Goal: Task Accomplishment & Management: Manage account settings

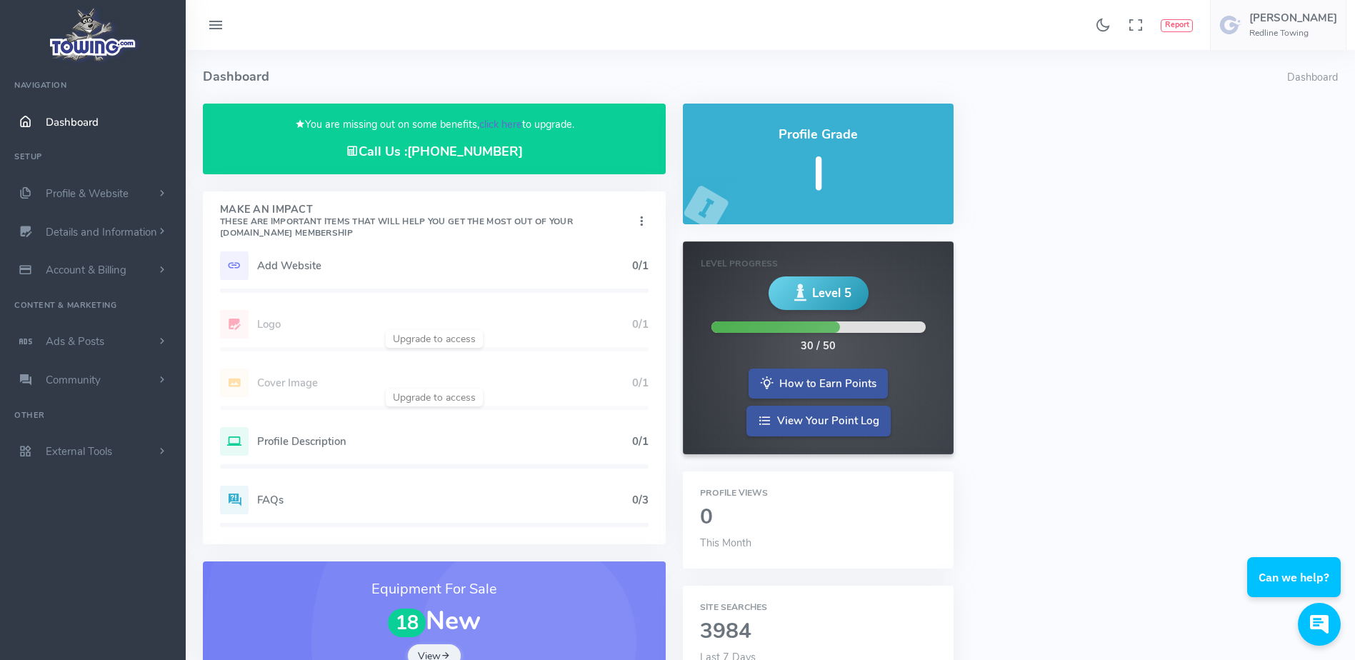
click at [507, 120] on link "click here" at bounding box center [500, 124] width 43 height 14
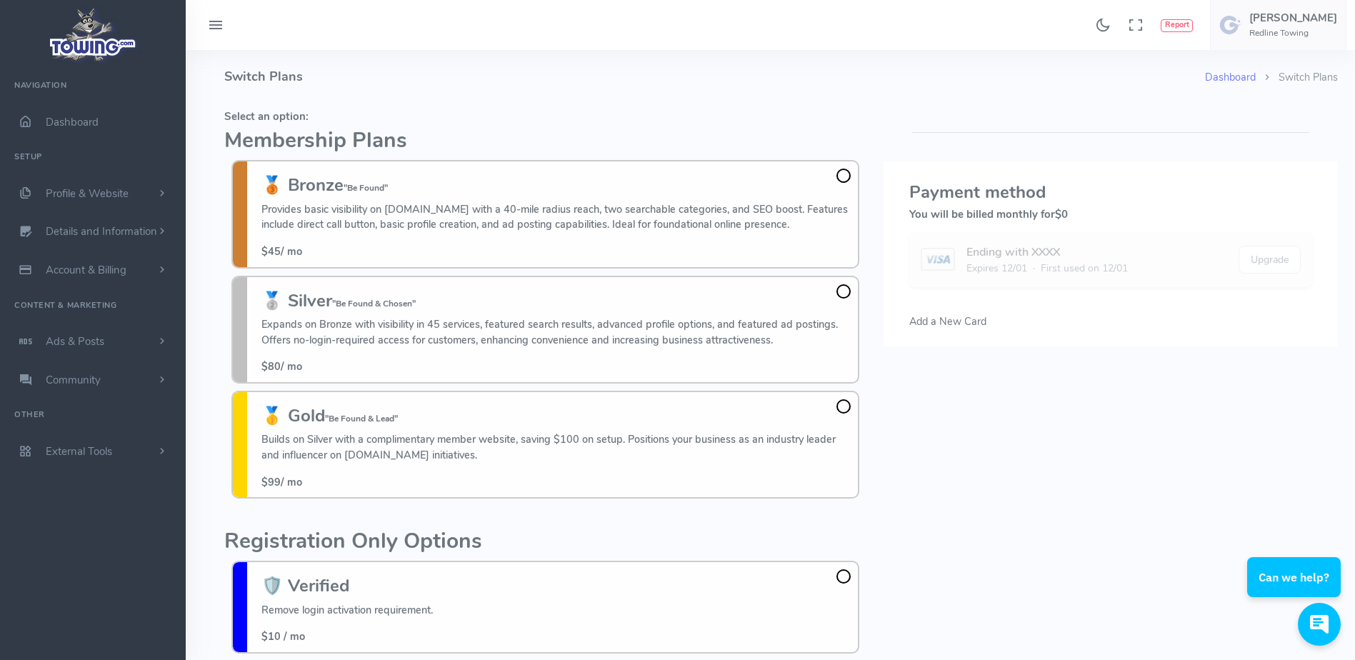
click at [362, 92] on h4 "Switch Plans" at bounding box center [714, 77] width 981 height 54
click at [567, 74] on h4 "Switch Plans" at bounding box center [714, 77] width 981 height 54
click at [676, 54] on h4 "Switch Plans" at bounding box center [714, 77] width 981 height 54
click at [978, 80] on h4 "Switch Plans" at bounding box center [714, 77] width 981 height 54
click at [877, 64] on h4 "Switch Plans" at bounding box center [714, 77] width 981 height 54
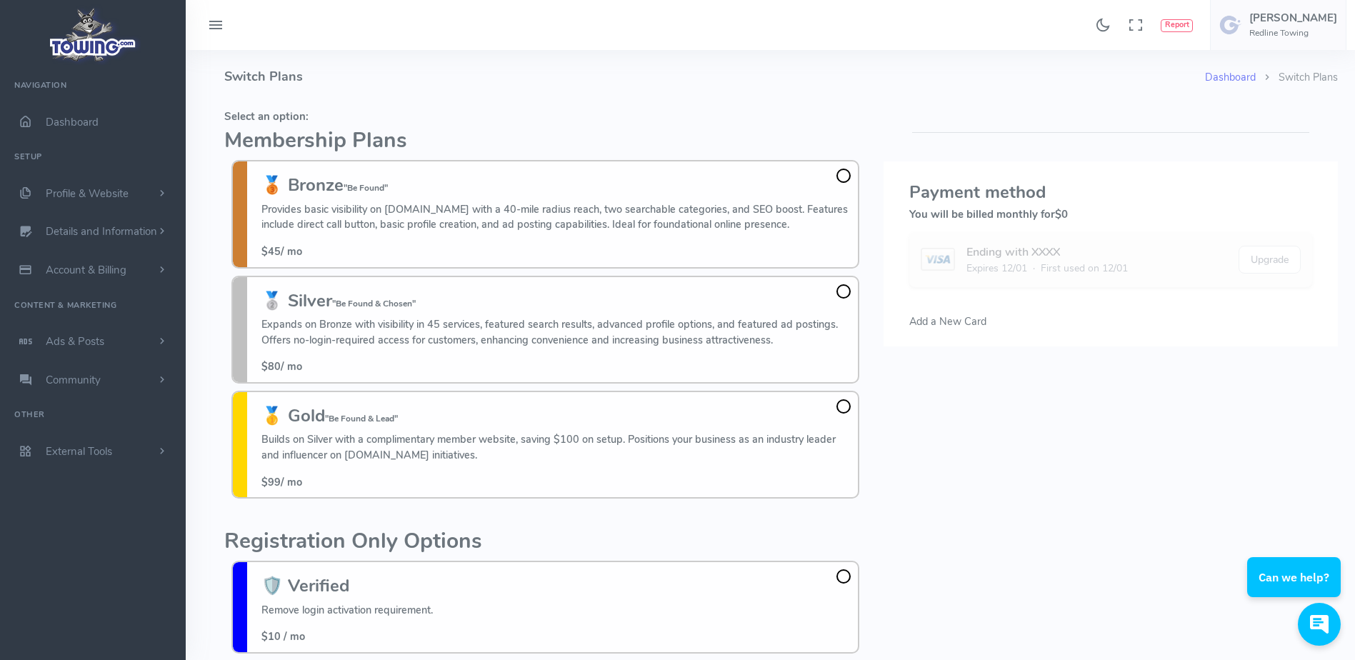
click at [754, 95] on h4 "Switch Plans" at bounding box center [714, 77] width 981 height 54
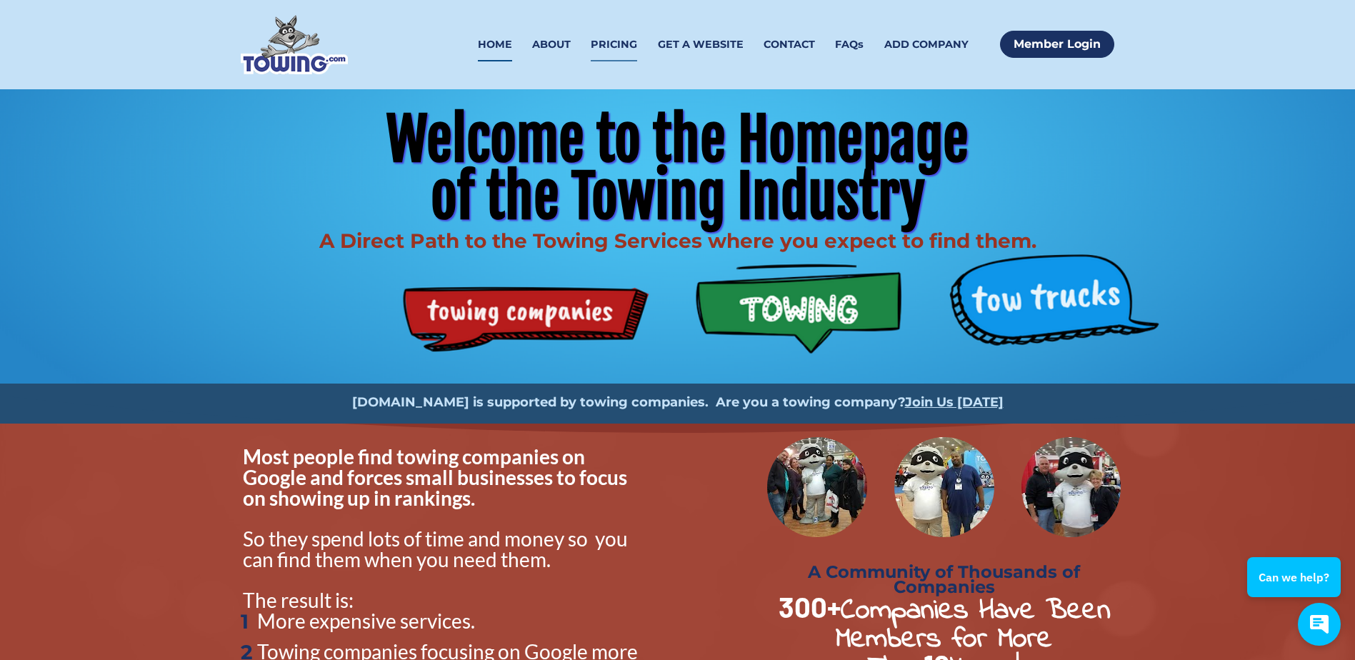
drag, startPoint x: 815, startPoint y: 364, endPoint x: 604, endPoint y: 34, distance: 391.6
click at [604, 34] on link "PRICING" at bounding box center [614, 45] width 46 height 34
